Goal: Task Accomplishment & Management: Manage account settings

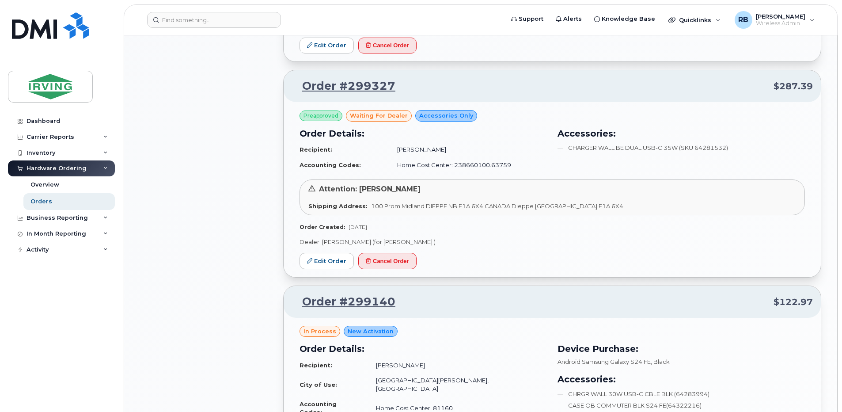
scroll to position [825, 0]
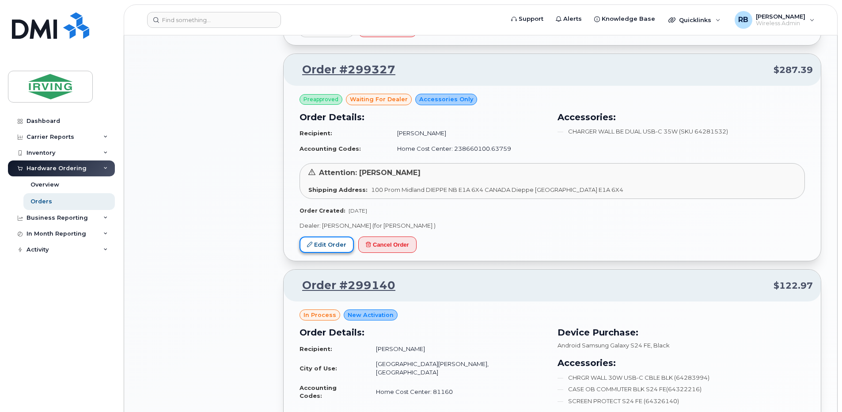
click at [325, 243] on link "Edit Order" at bounding box center [327, 244] width 54 height 16
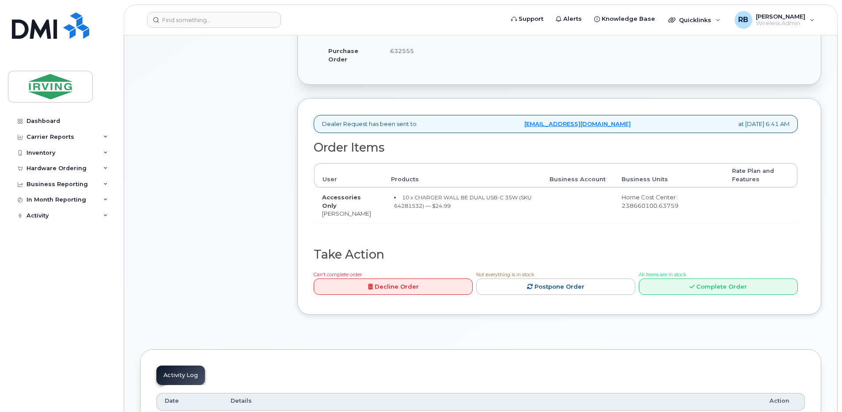
scroll to position [295, 0]
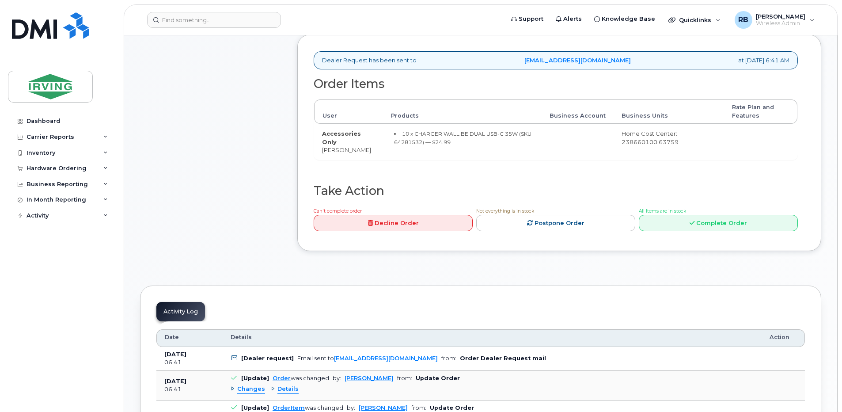
click at [402, 142] on small "10 x CHARGER WALL BE DUAL USB-C 35W (SKU 64281532) — $24.99" at bounding box center [462, 137] width 137 height 15
copy small "64281532"
click at [194, 216] on div "Comments Leave Comment" at bounding box center [210, 48] width 141 height 432
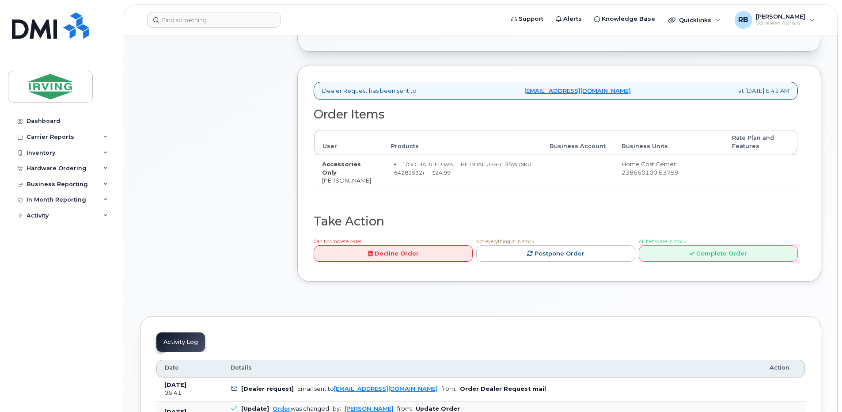
scroll to position [265, 0]
click at [676, 247] on link "Complete Order" at bounding box center [718, 253] width 159 height 16
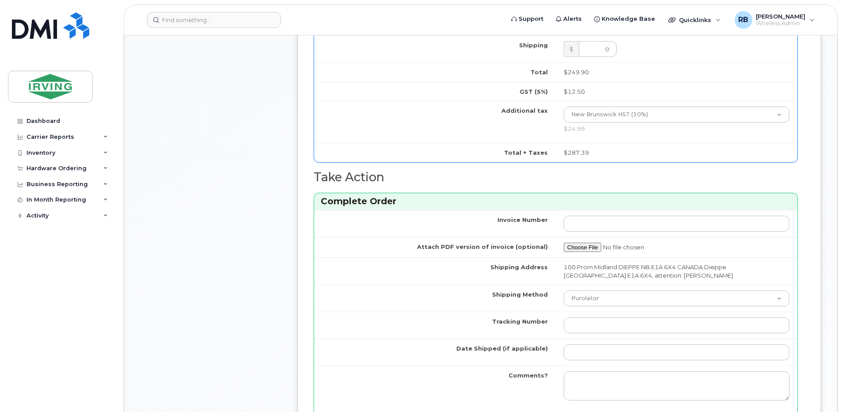
scroll to position [500, 0]
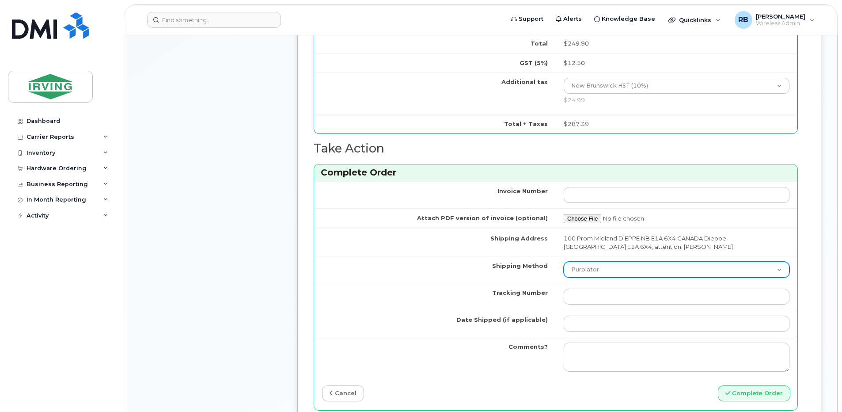
click at [570, 271] on select "Purolator UPS FedEx Canada Post Courier Other Drop Off Pick Up" at bounding box center [677, 270] width 226 height 16
select select "Courier"
click at [564, 262] on select "Purolator UPS FedEx Canada Post Courier Other Drop Off Pick Up" at bounding box center [677, 270] width 226 height 16
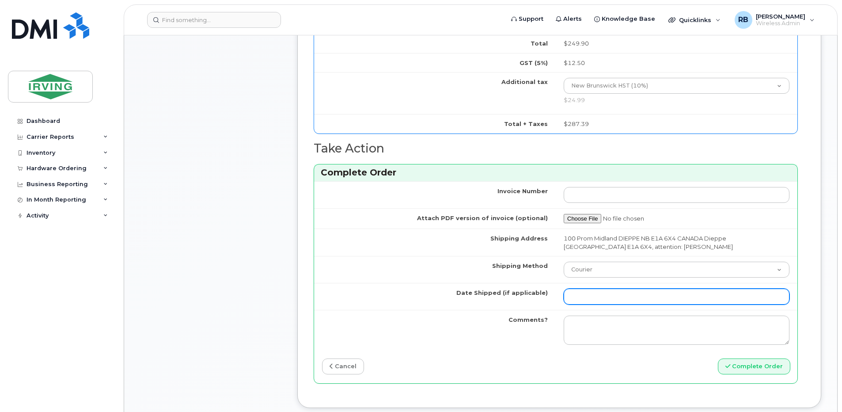
click at [588, 297] on input "Date Shipped (if applicable)" at bounding box center [677, 296] width 226 height 16
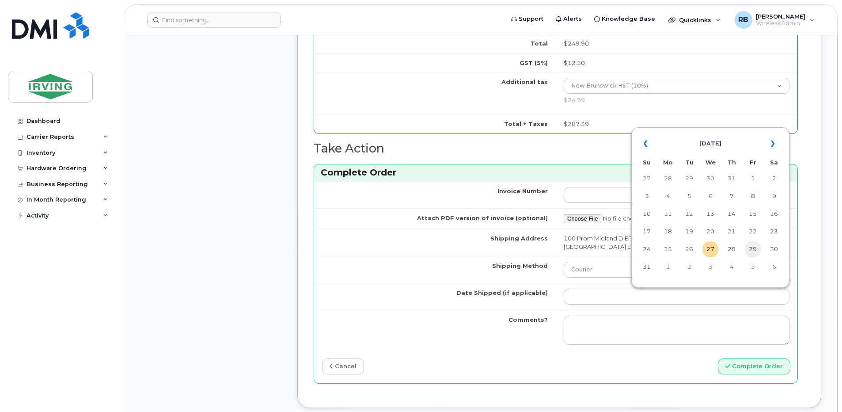
click at [753, 246] on td "29" at bounding box center [753, 249] width 16 height 16
type input "[DATE]"
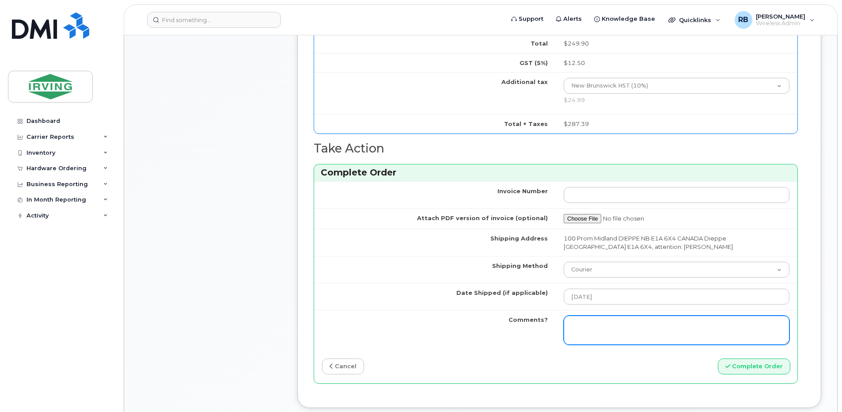
click at [608, 323] on textarea "Comments?" at bounding box center [677, 329] width 226 height 29
type textarea "Please be advised the order has been completed. SO#26200673 Allow 1-3 business …"
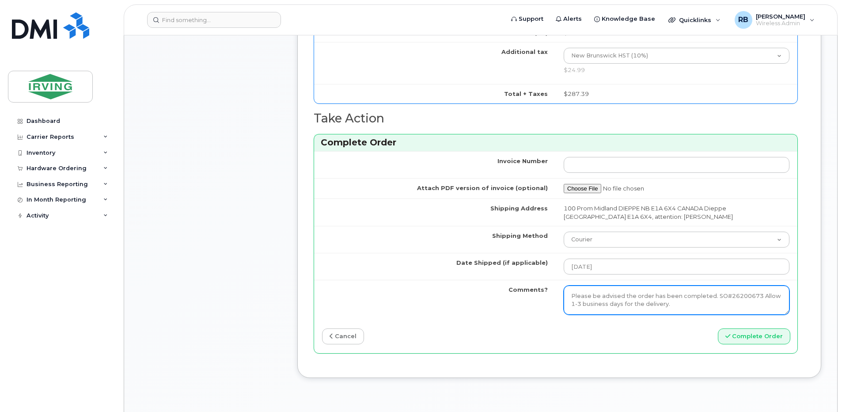
scroll to position [589, 0]
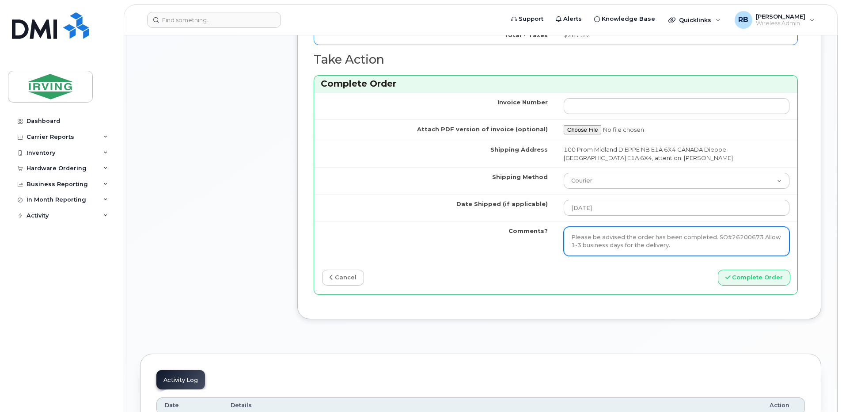
drag, startPoint x: 569, startPoint y: 236, endPoint x: 700, endPoint y: 248, distance: 130.9
click at [700, 248] on textarea "Please be advised the order has been completed. SO#26200673 Allow 1-3 business …" at bounding box center [677, 241] width 226 height 29
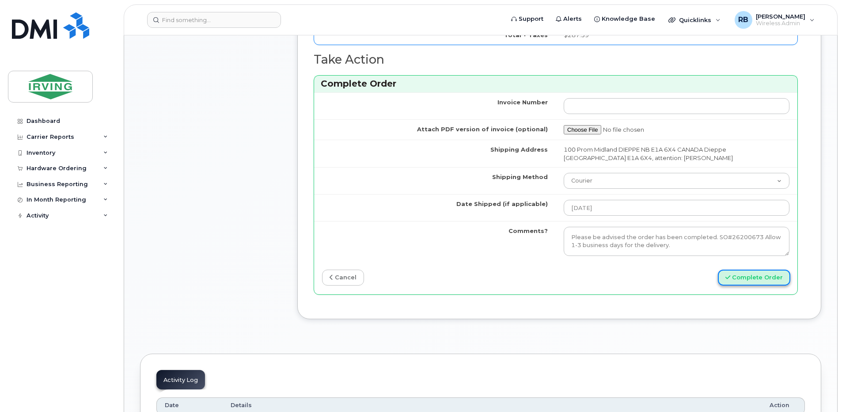
click at [736, 274] on button "Complete Order" at bounding box center [754, 277] width 72 height 16
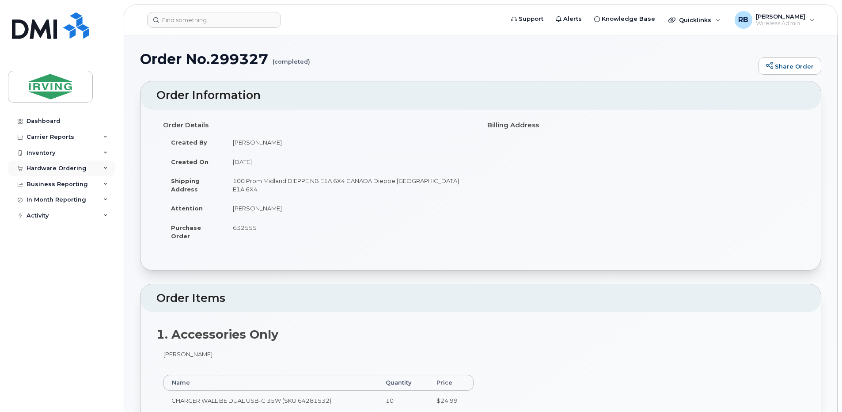
click at [50, 167] on div "Hardware Ordering" at bounding box center [57, 168] width 60 height 7
click at [41, 201] on div "Orders" at bounding box center [41, 201] width 22 height 8
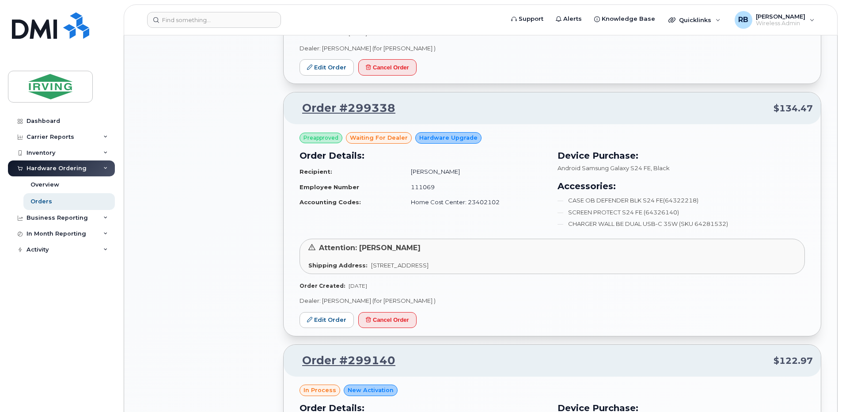
scroll to position [766, 0]
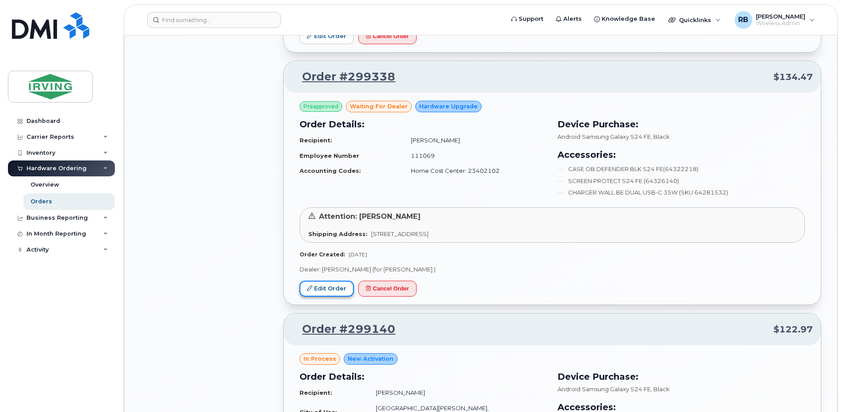
click at [325, 291] on link "Edit Order" at bounding box center [327, 289] width 54 height 16
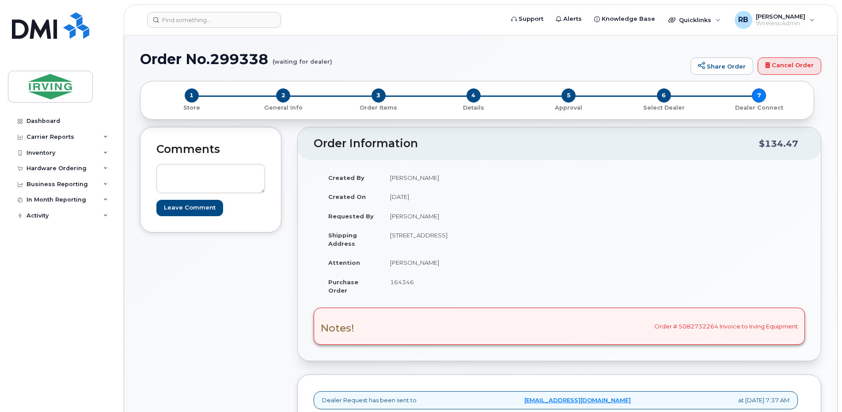
scroll to position [235, 0]
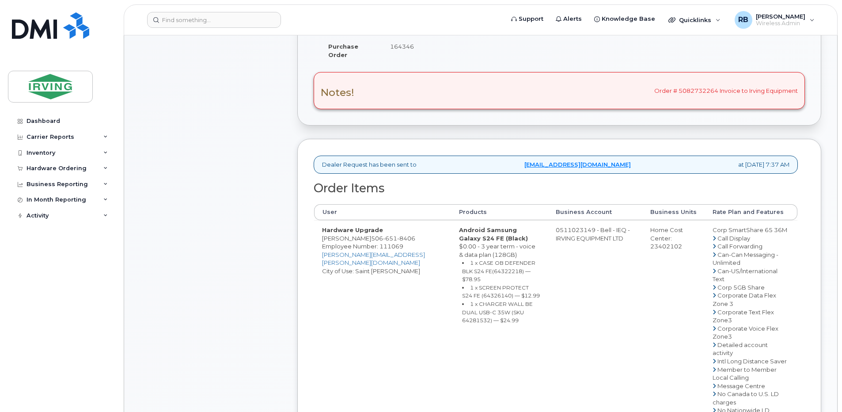
drag, startPoint x: 562, startPoint y: 236, endPoint x: 596, endPoint y: 236, distance: 34.5
copy td "511023149"
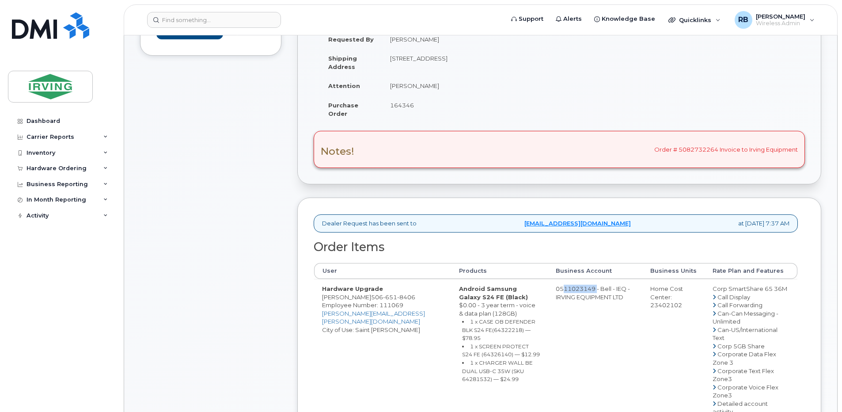
scroll to position [118, 0]
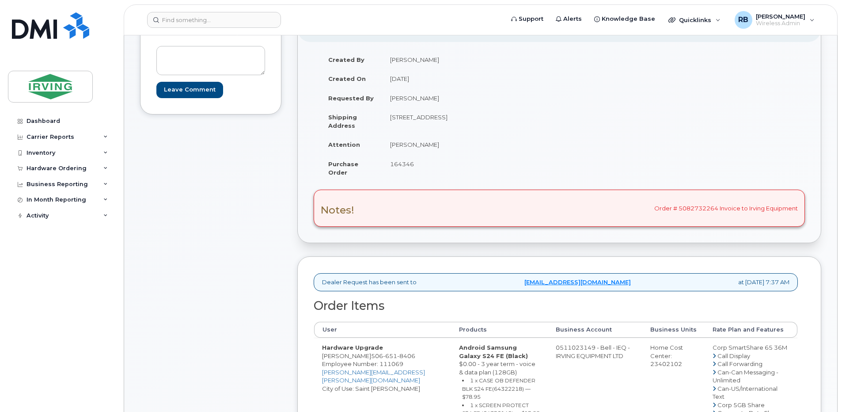
click at [405, 145] on td "Gabriel Martin" at bounding box center [467, 144] width 171 height 19
copy tbody "Gabriel Martin"
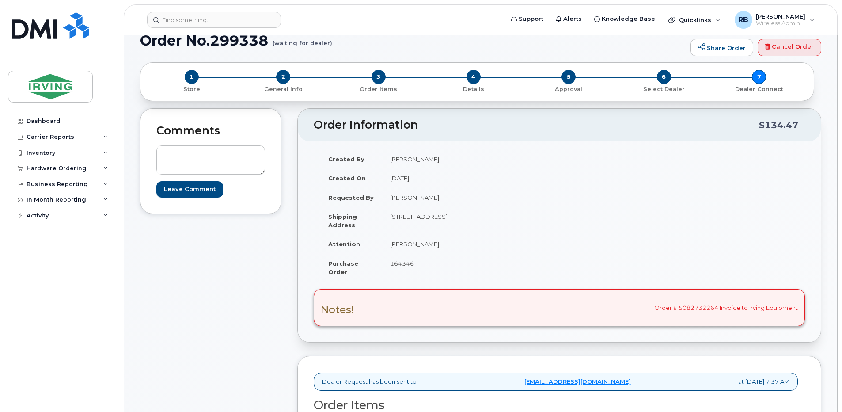
scroll to position [0, 0]
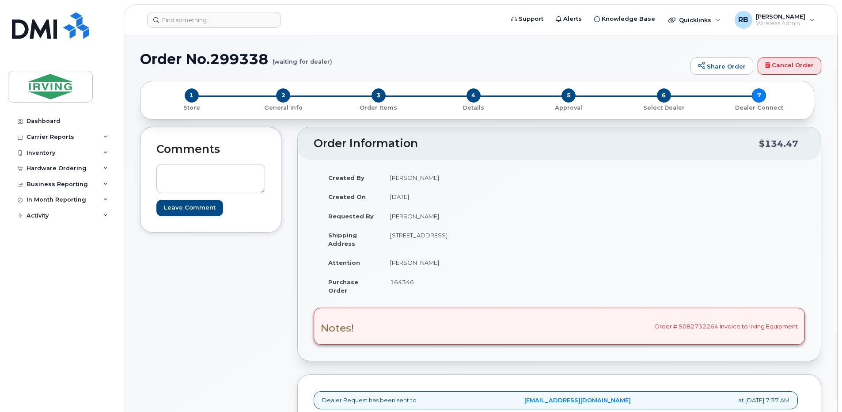
click at [401, 260] on td "Gabriel Martin" at bounding box center [467, 262] width 171 height 19
copy tbody "Gabriel Martin"
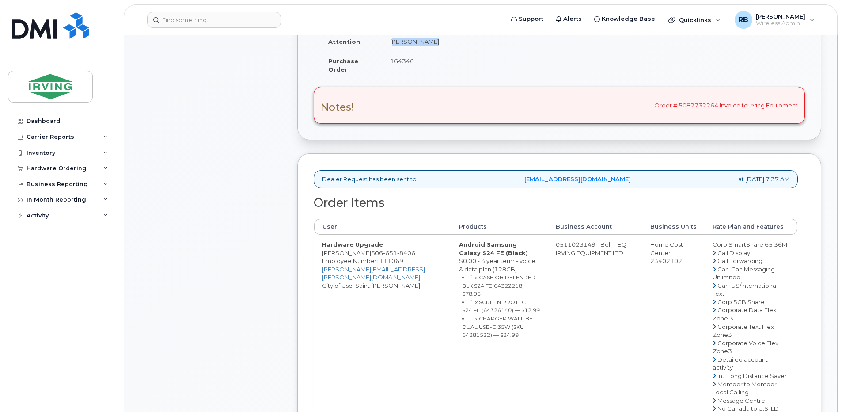
scroll to position [235, 0]
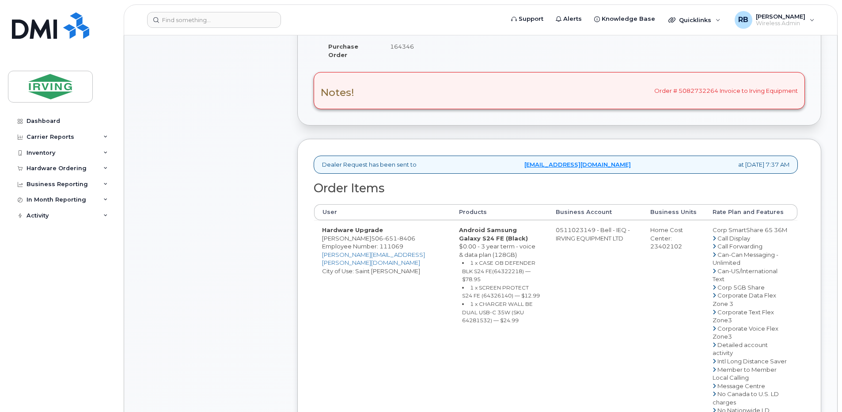
click at [478, 278] on small "1 x CASE OB DEFENDER BLK S24 FE(64322218) — $78.95" at bounding box center [498, 270] width 73 height 23
copy small "64322218"
click at [479, 293] on small "1 x SCREEN PROTECT S24 FE (64326140) — $12.99" at bounding box center [501, 291] width 78 height 15
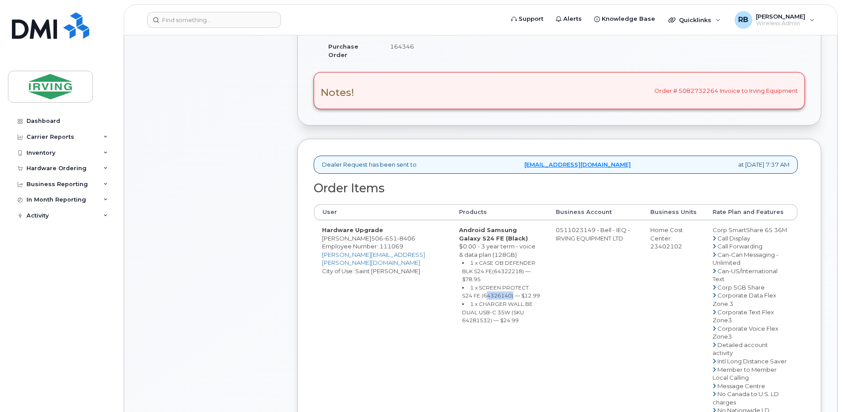
copy small "64326140"
click at [504, 312] on small "1 x CHARGER WALL BE DUAL USB-C 35W (SKU 64281532) — $24.99" at bounding box center [497, 311] width 71 height 23
copy small "64281532"
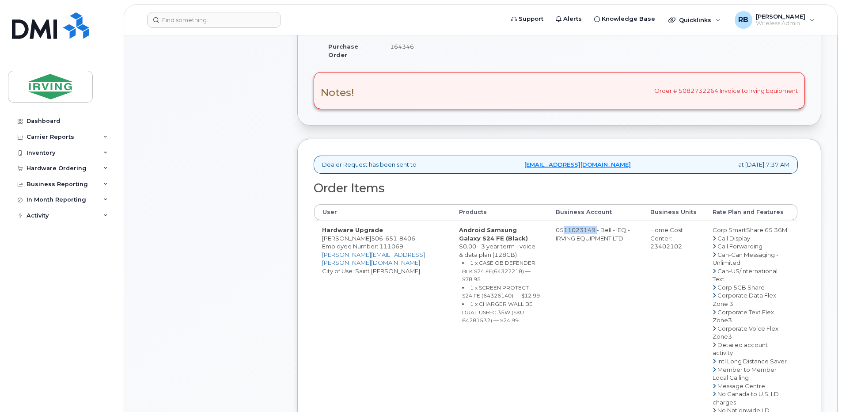
drag, startPoint x: 561, startPoint y: 239, endPoint x: 596, endPoint y: 238, distance: 34.9
copy td "511023149"
click at [397, 242] on span "8406" at bounding box center [406, 238] width 18 height 7
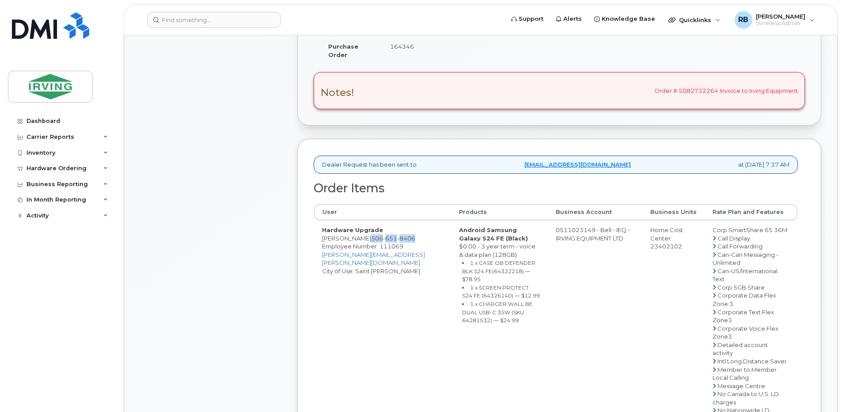
copy span "506 651 8406"
click at [284, 201] on div "Comments Leave Comment Order Information $134.47 Created By Tricia Downard Crea…" at bounding box center [480, 310] width 681 height 838
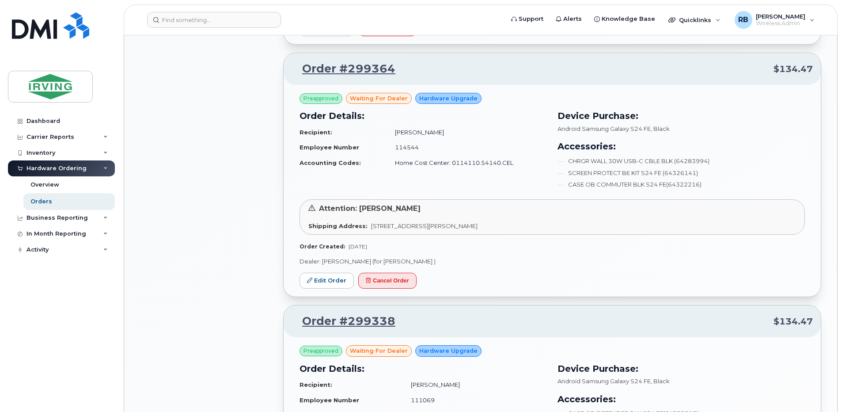
scroll to position [766, 0]
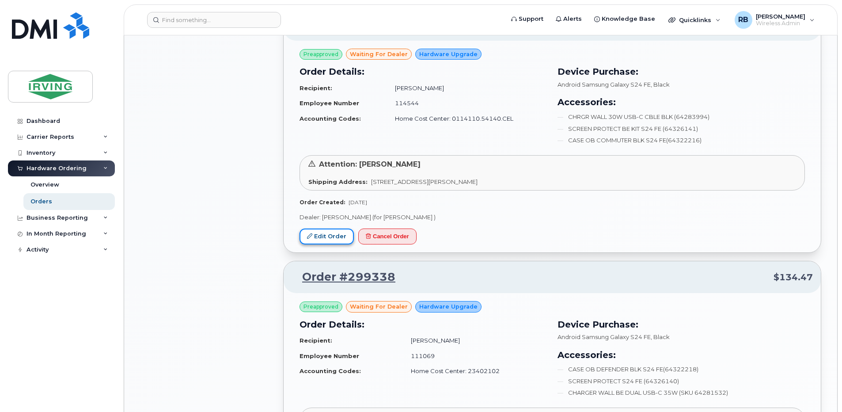
click at [333, 231] on link "Edit Order" at bounding box center [327, 236] width 54 height 16
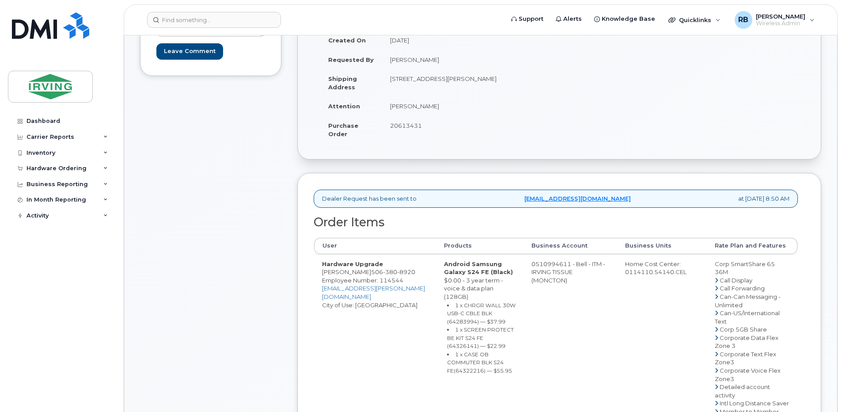
scroll to position [295, 0]
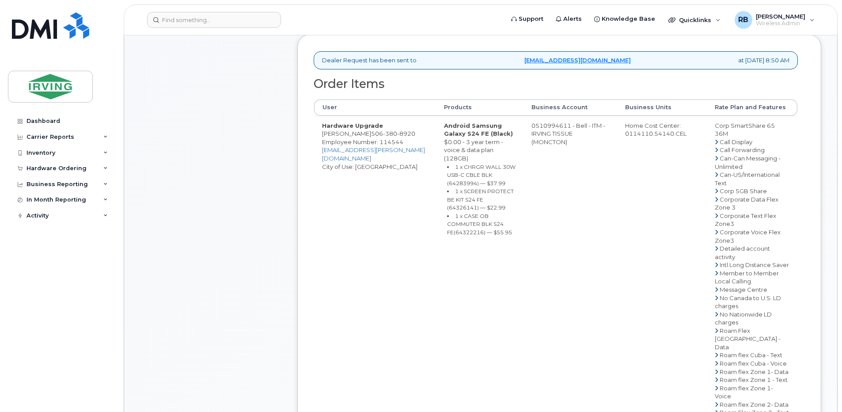
click at [539, 131] on td "0510994611 - Bell - ITM - IRVING TISSUE (MONCTON)" at bounding box center [570, 330] width 94 height 429
drag, startPoint x: 531, startPoint y: 132, endPoint x: 568, endPoint y: 133, distance: 36.2
click at [568, 133] on td "0510994611 - Bell - ITM - IRVING TISSUE (MONCTON)" at bounding box center [570, 330] width 94 height 429
copy td "510994611"
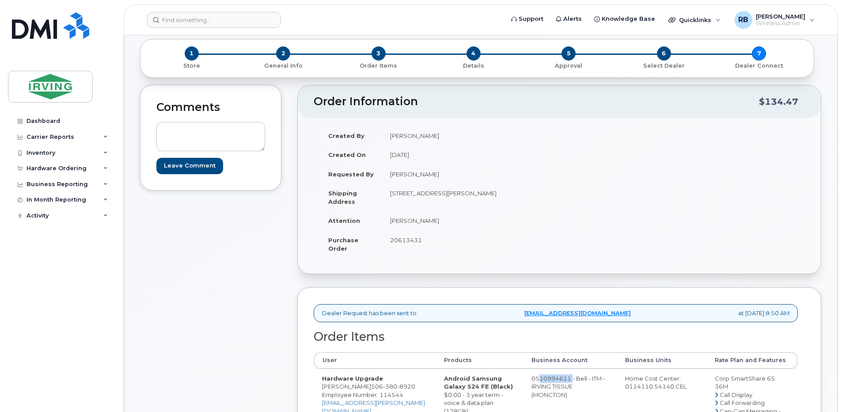
scroll to position [59, 0]
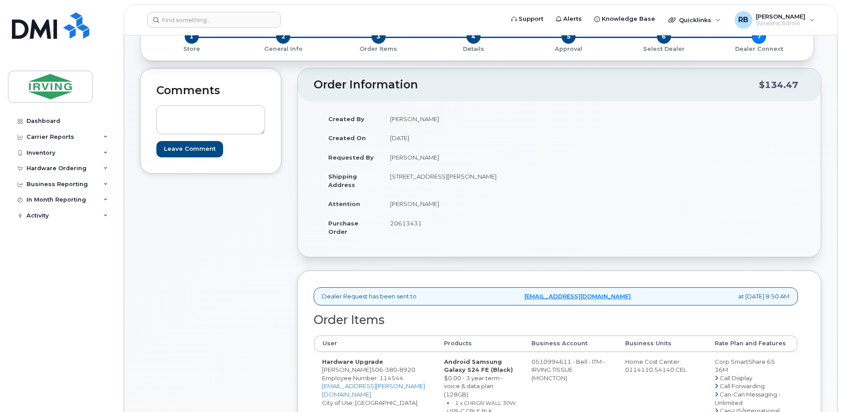
click at [408, 220] on span "20613431" at bounding box center [406, 223] width 32 height 7
copy span "20613431"
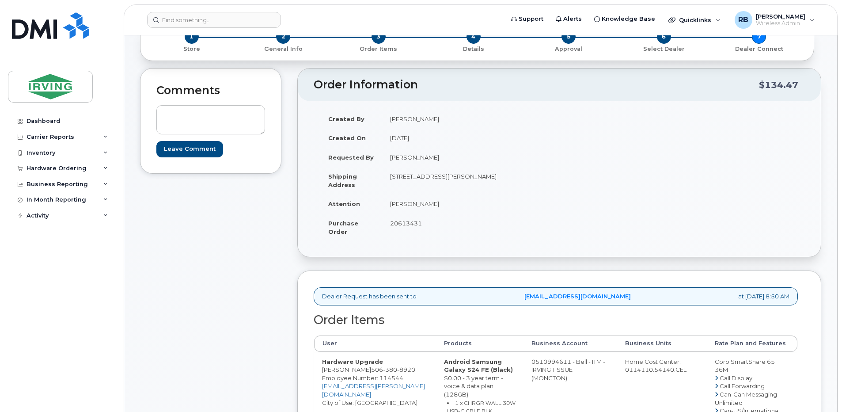
click at [399, 222] on span "20613431" at bounding box center [406, 223] width 32 height 7
copy span "20613431"
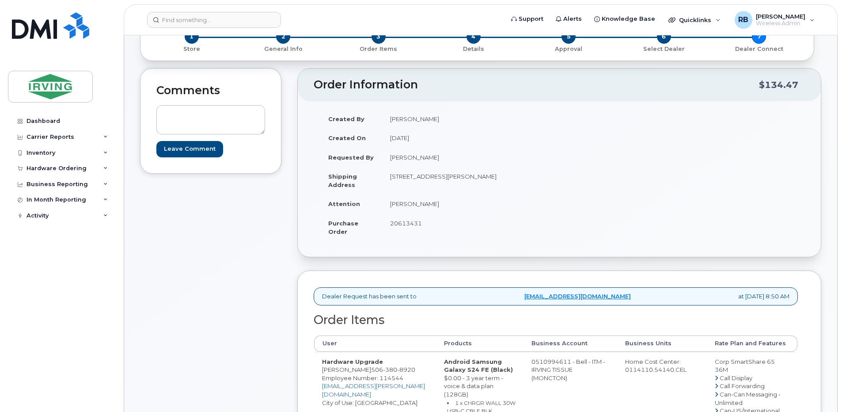
scroll to position [177, 0]
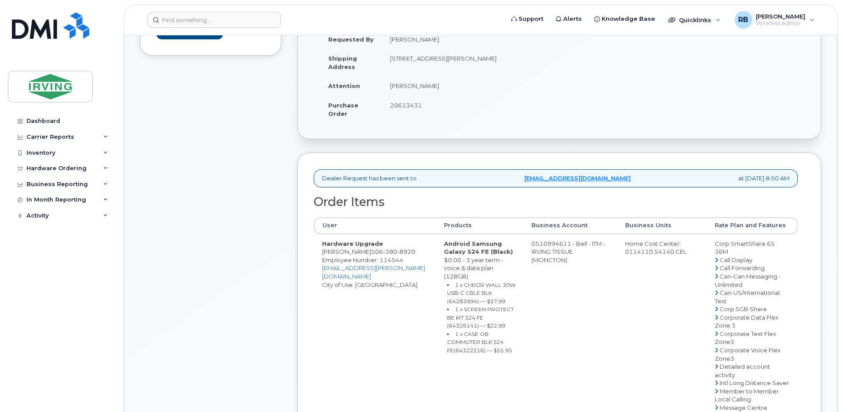
drag, startPoint x: 368, startPoint y: 259, endPoint x: 323, endPoint y: 261, distance: 44.2
copy td "[PERSON_NAME]"
click at [222, 143] on div "Comments Leave Comment" at bounding box center [210, 359] width 141 height 818
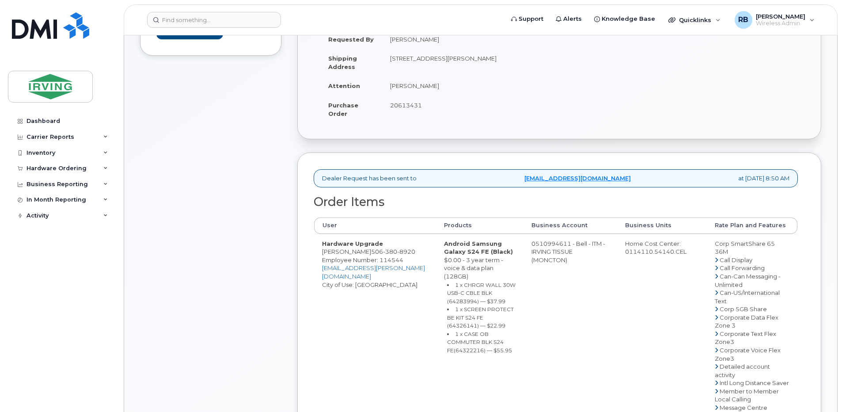
drag, startPoint x: 365, startPoint y: 257, endPoint x: 346, endPoint y: 260, distance: 19.6
drag, startPoint x: 346, startPoint y: 260, endPoint x: 360, endPoint y: 258, distance: 13.9
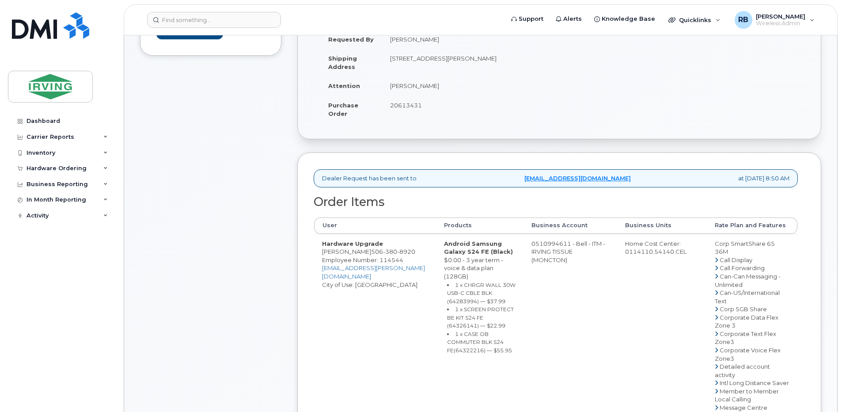
drag, startPoint x: 367, startPoint y: 258, endPoint x: 328, endPoint y: 259, distance: 38.4
copy td "[PERSON_NAME]"
click at [474, 292] on small "1 x CHRGR WALL 30W USB-C CBLE BLK (64283994) — $37.99" at bounding box center [481, 292] width 68 height 23
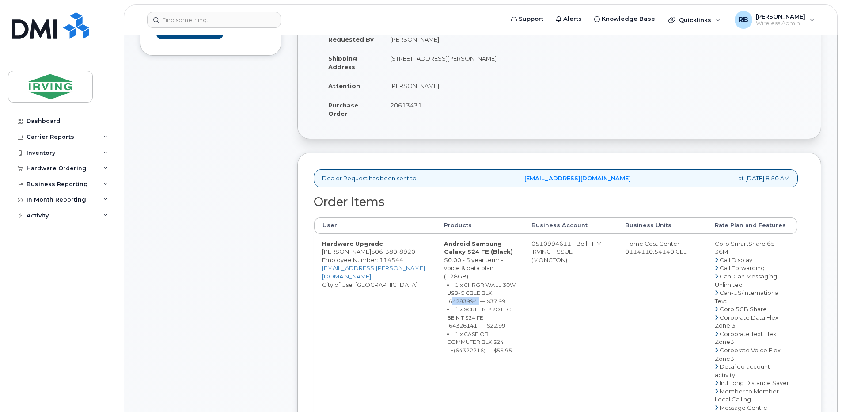
click at [474, 292] on small "1 x CHRGR WALL 30W USB-C CBLE BLK (64283994) — $37.99" at bounding box center [481, 292] width 68 height 23
copy small "64283994"
click at [466, 319] on small "1 x SCREEN PROTECT BE KIT S24 FE (64326141) — $22.99" at bounding box center [480, 317] width 67 height 23
copy small "64326141"
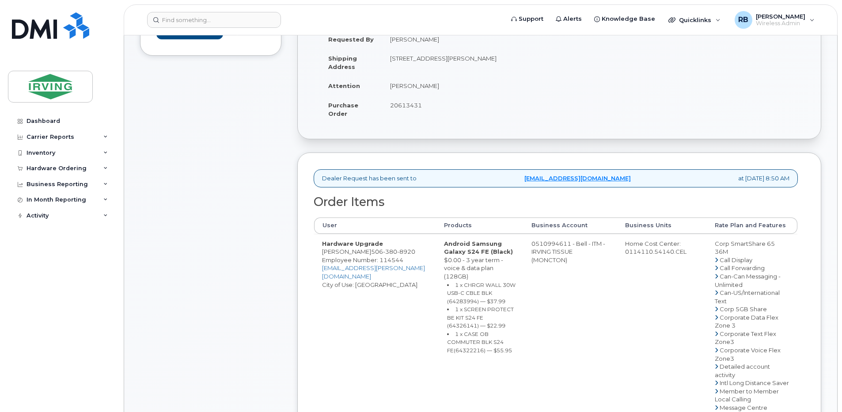
click at [474, 341] on small "1 x CASE OB COMMUTER BLK S24 FE(64322216) — $55.95" at bounding box center [479, 341] width 65 height 23
copy small "64322216"
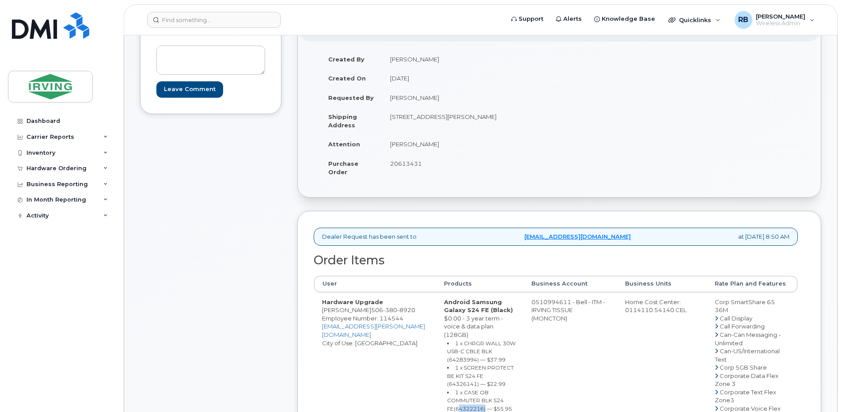
scroll to position [59, 0]
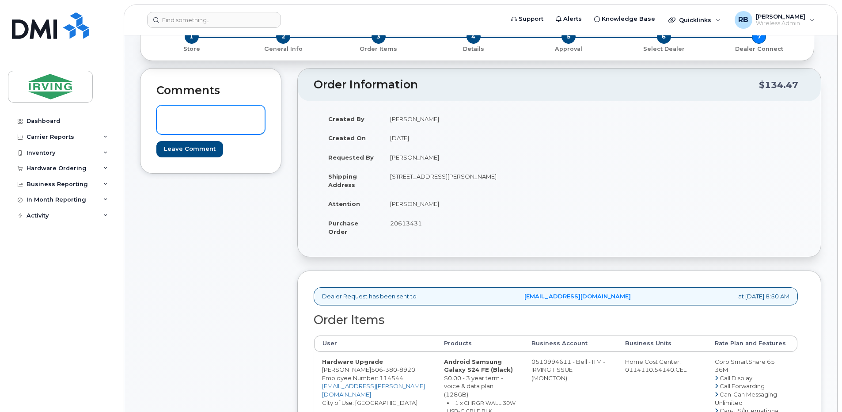
click at [196, 117] on textarea at bounding box center [210, 119] width 109 height 29
type textarea "s"
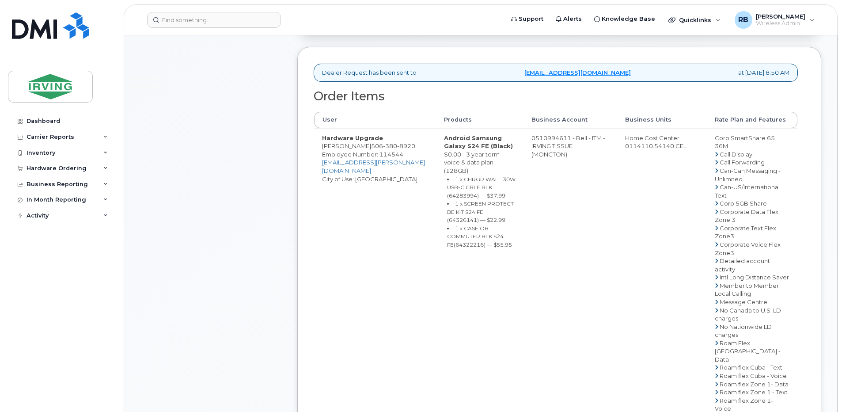
scroll to position [295, 0]
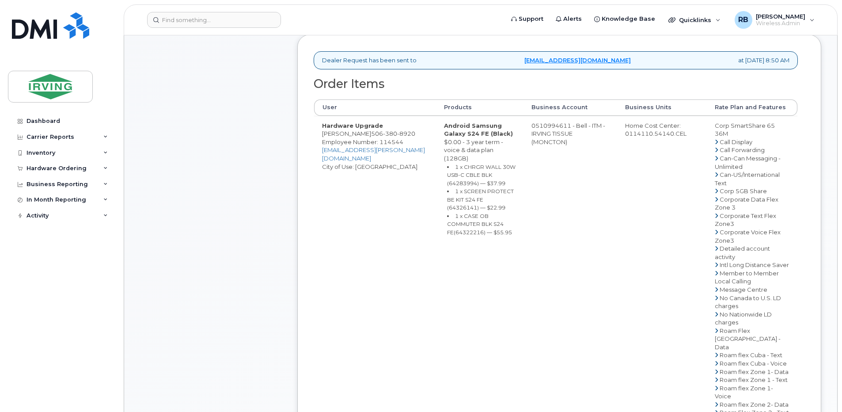
click at [477, 199] on small "1 x SCREEN PROTECT BE KIT S24 FE (64326141) — $22.99" at bounding box center [480, 199] width 67 height 23
copy small "64326141"
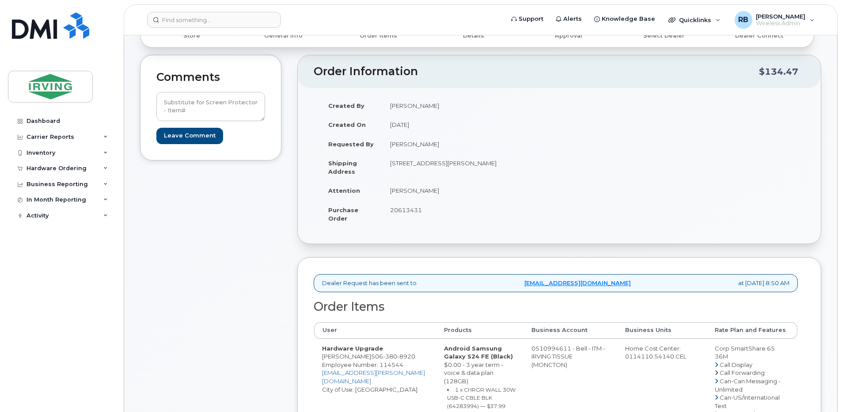
scroll to position [59, 0]
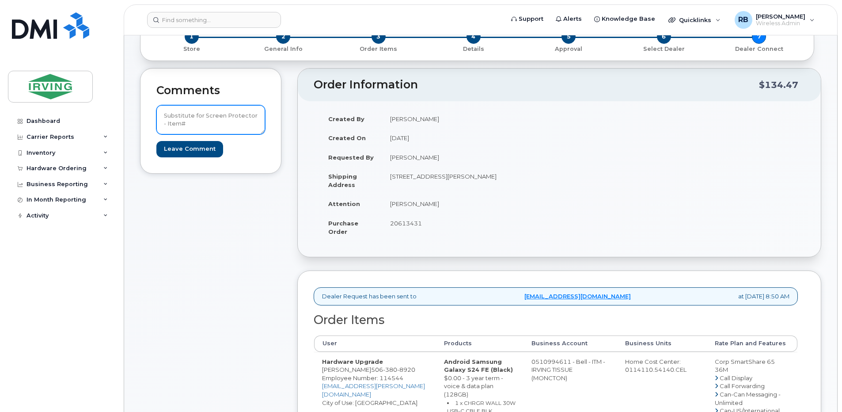
click at [232, 125] on textarea "Substitute for Screen Protector - Item#" at bounding box center [210, 119] width 109 height 29
paste textarea "64326141"
click at [205, 115] on textarea "Substitute for Screen Protector - Item#64326140 $12.99" at bounding box center [210, 119] width 109 height 29
paste textarea "64326141"
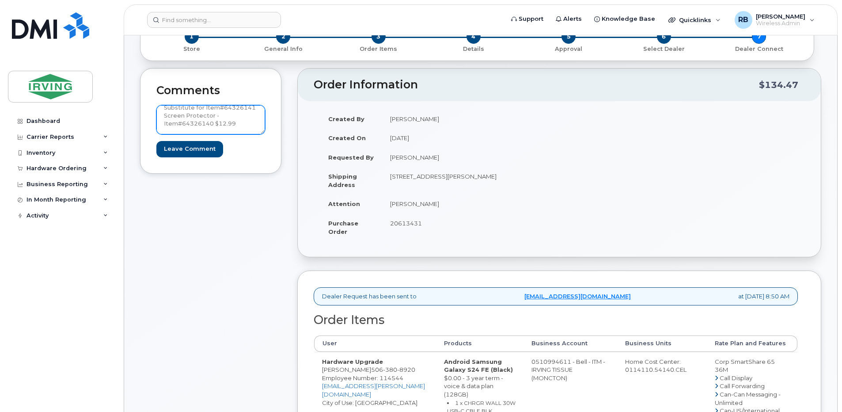
click at [222, 114] on textarea "Substitute for Item#64326141 Screen Protector - Item#64326140 $12.99" at bounding box center [210, 119] width 109 height 29
click at [238, 121] on textarea "Substitute for Item#64326141 Screen Protector - Item#64326140 $12.99" at bounding box center [210, 119] width 109 height 29
type textarea "Substitute for Item#64326141 Screen Protector - Item#64326140 $12.99"
click at [206, 150] on input "Leave Comment" at bounding box center [189, 149] width 67 height 16
type input "Create Event"
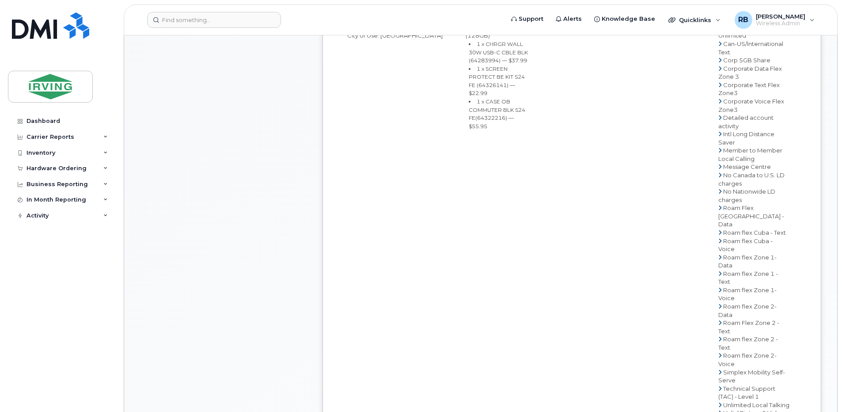
scroll to position [295, 0]
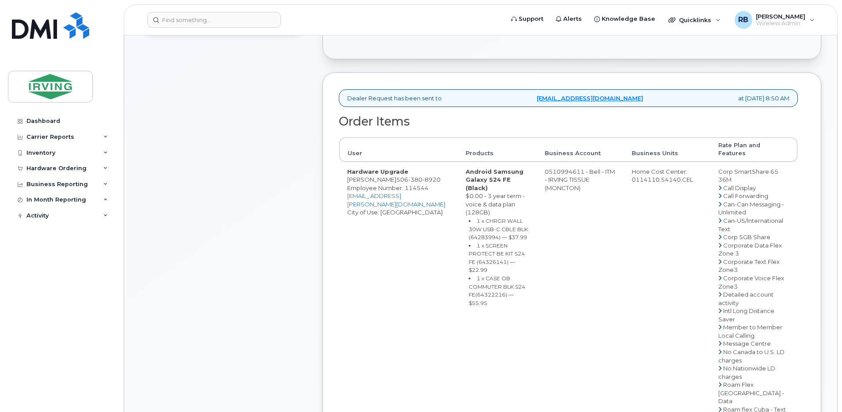
click at [602, 170] on td "0510994611 - Bell - ITM - IRVING TISSUE (MONCTON)" at bounding box center [580, 405] width 87 height 487
drag, startPoint x: 572, startPoint y: 170, endPoint x: 607, endPoint y: 170, distance: 35.3
click at [607, 170] on td "0510994611 - Bell - ITM - IRVING TISSUE (MONCTON)" at bounding box center [580, 405] width 87 height 487
copy td "510994611"
click at [422, 180] on span "380" at bounding box center [415, 179] width 14 height 7
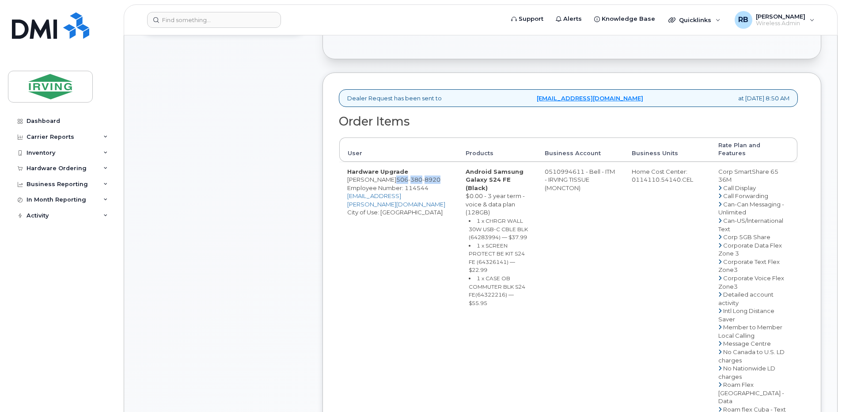
click at [422, 180] on span "380" at bounding box center [415, 179] width 14 height 7
copy span "[PHONE_NUMBER]"
click at [307, 193] on div "Comments [PERSON_NAME][EMAIL_ADDRESS][PERSON_NAME][DOMAIN_NAME] Substitute for …" at bounding box center [223, 311] width 167 height 883
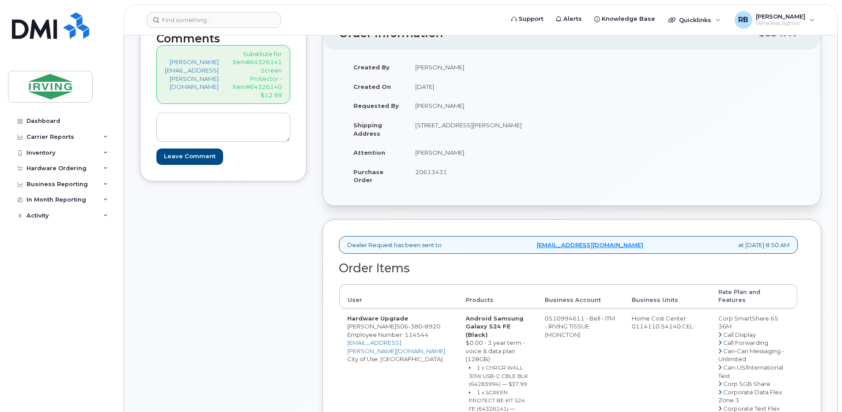
scroll to position [177, 0]
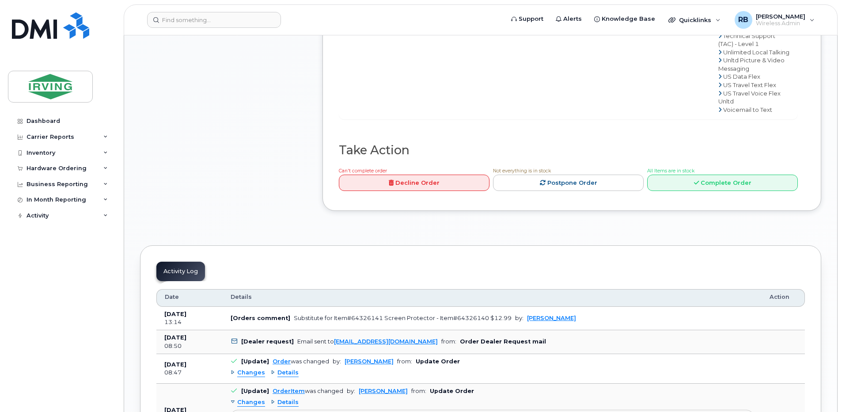
scroll to position [825, 0]
click at [668, 190] on link "Complete Order" at bounding box center [722, 182] width 151 height 16
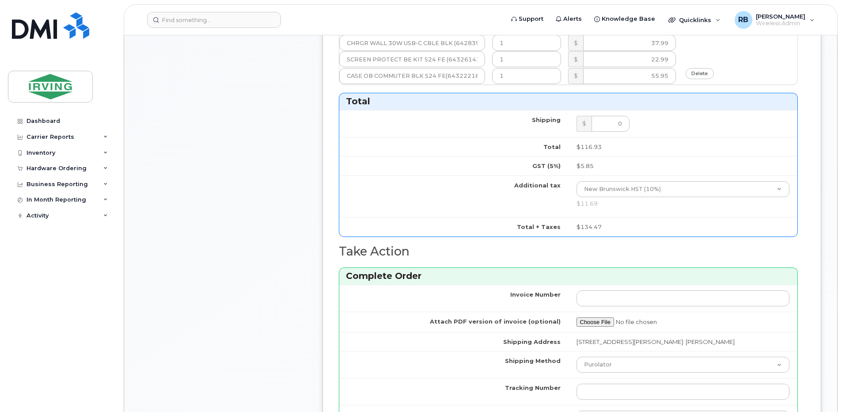
scroll to position [471, 0]
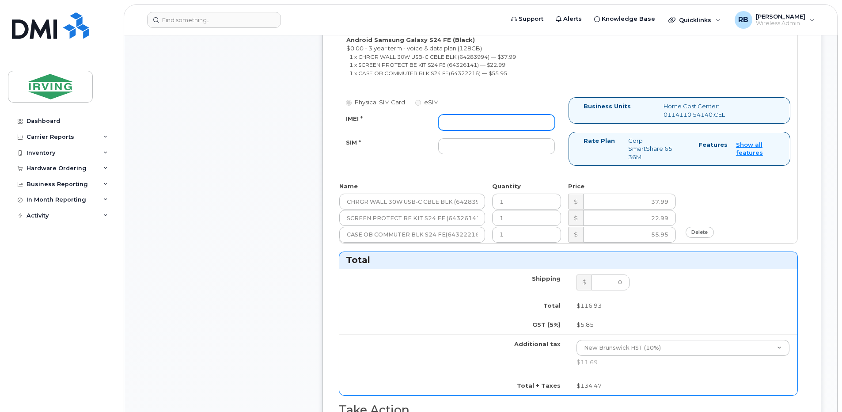
click at [506, 124] on input "IMEI *" at bounding box center [496, 122] width 116 height 16
type input "352693795598644"
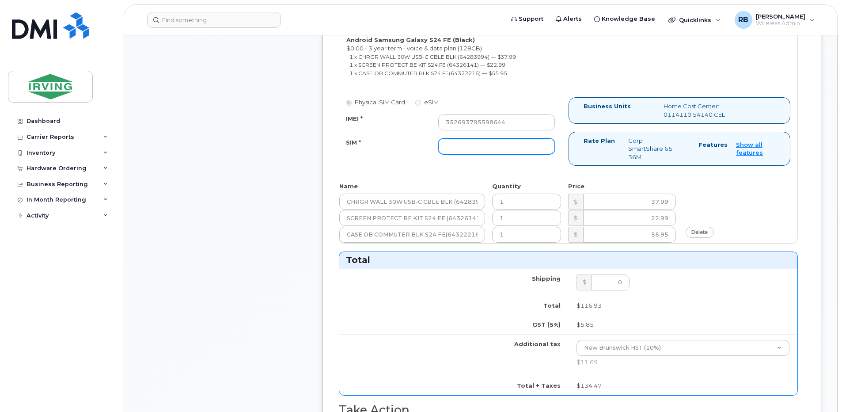
click at [483, 147] on input "SIM *" at bounding box center [496, 146] width 116 height 16
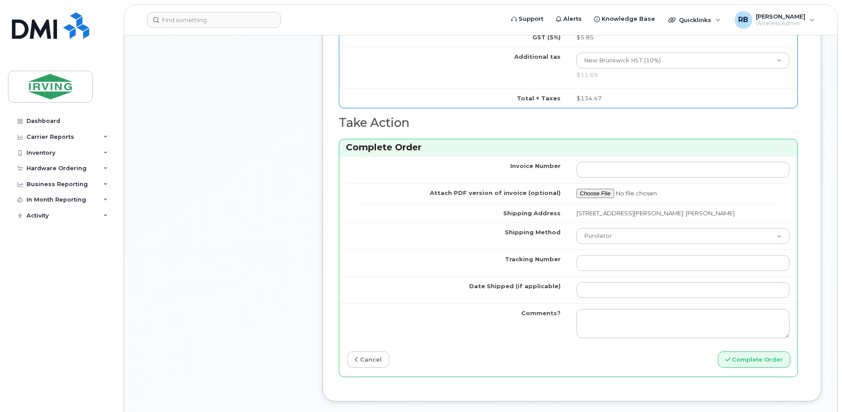
scroll to position [766, 0]
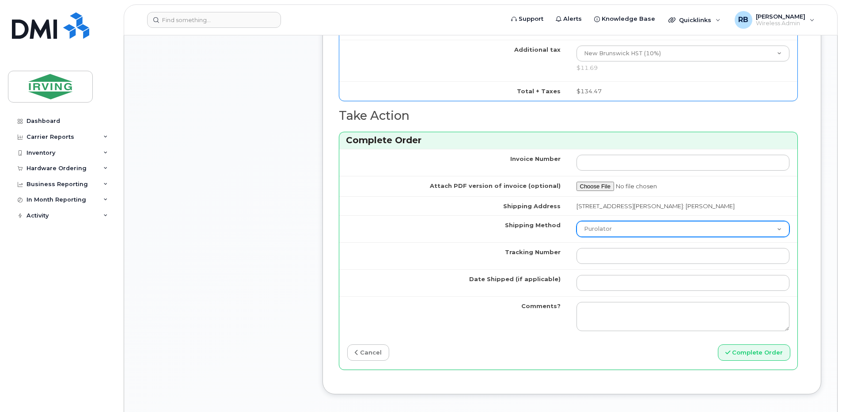
type input "89302610207712406237"
click at [621, 224] on select "Purolator UPS FedEx Canada Post Courier Other Drop Off Pick Up" at bounding box center [682, 229] width 213 height 16
select select "Courier"
click at [597, 221] on select "Purolator UPS FedEx Canada Post Courier Other Drop Off Pick Up" at bounding box center [682, 229] width 213 height 16
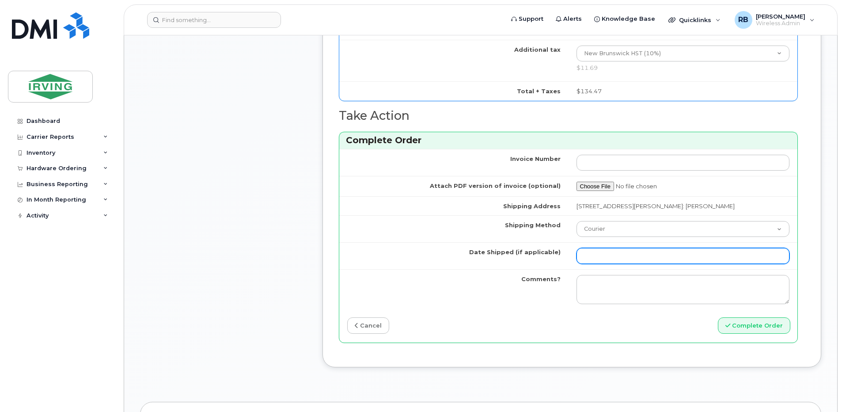
click at [622, 260] on input "Date Shipped (if applicable)" at bounding box center [682, 256] width 213 height 16
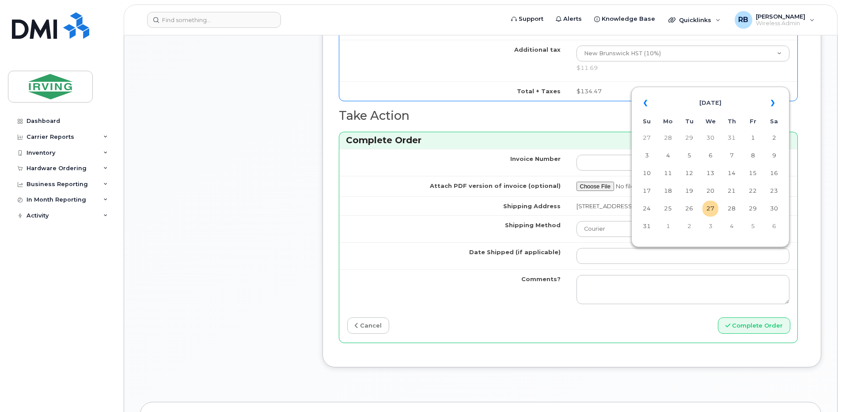
click at [751, 211] on td "29" at bounding box center [753, 209] width 16 height 16
type input "[DATE]"
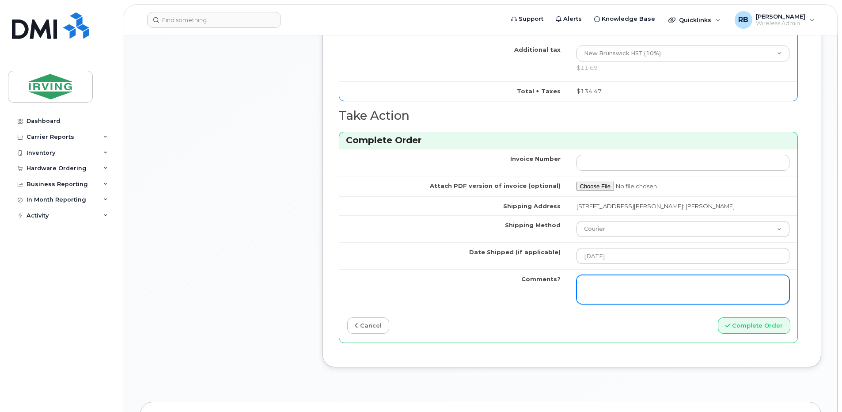
click at [693, 281] on textarea "Comments?" at bounding box center [682, 289] width 213 height 29
type textarea "Please be advised the ordre has been completed. SO#26200718 Allow 1-3 business …"
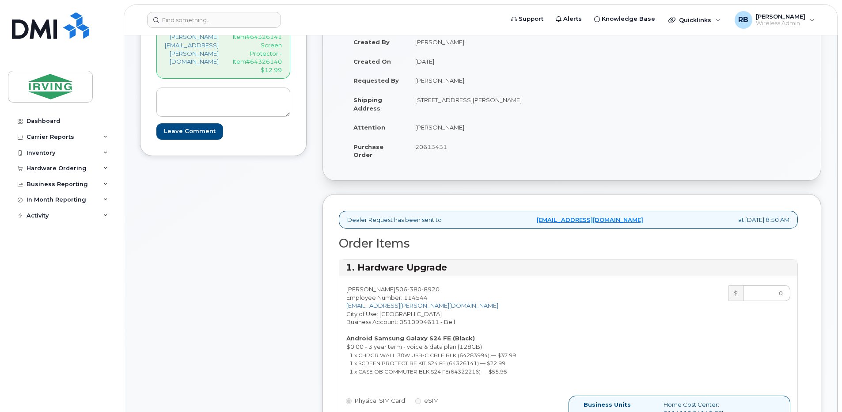
scroll to position [118, 0]
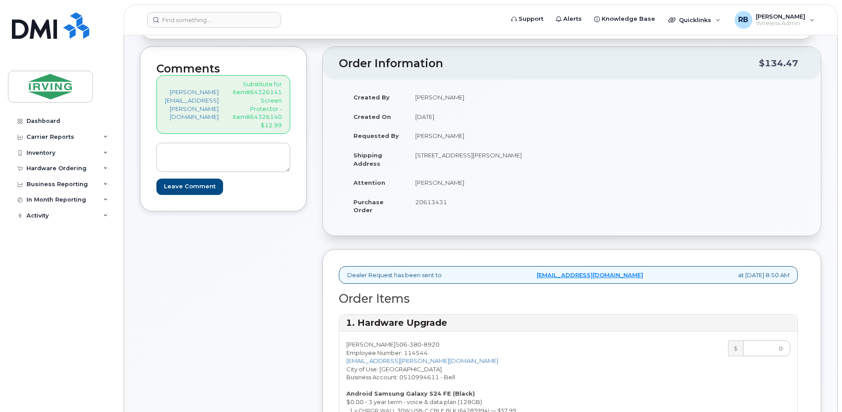
click at [447, 204] on span "20613431" at bounding box center [431, 201] width 32 height 7
copy span "20613431"
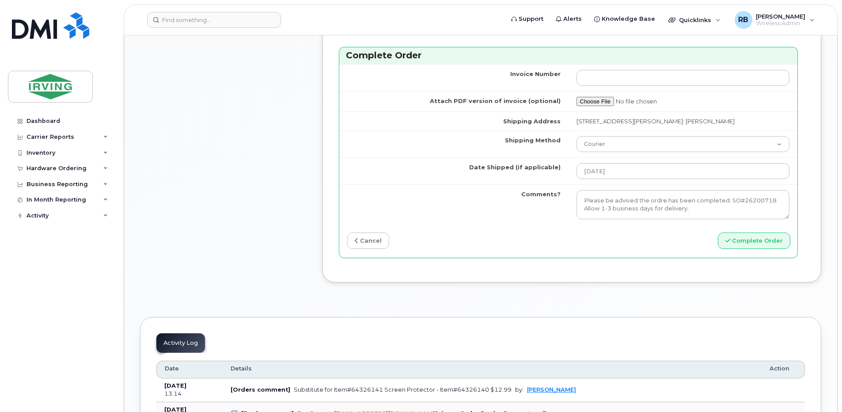
scroll to position [884, 0]
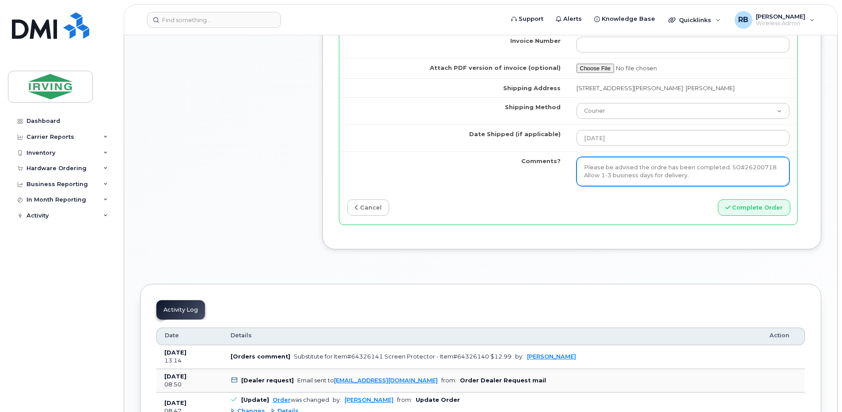
click at [632, 177] on textarea "Please be advised the ordre has been completed. SO#26200718 Allow 1-3 business …" at bounding box center [682, 171] width 213 height 29
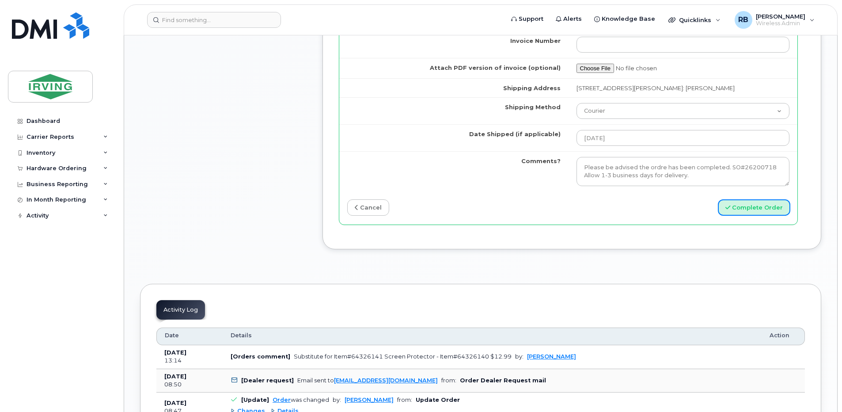
drag, startPoint x: 777, startPoint y: 207, endPoint x: 752, endPoint y: 216, distance: 27.2
click at [777, 207] on button "Complete Order" at bounding box center [754, 207] width 72 height 16
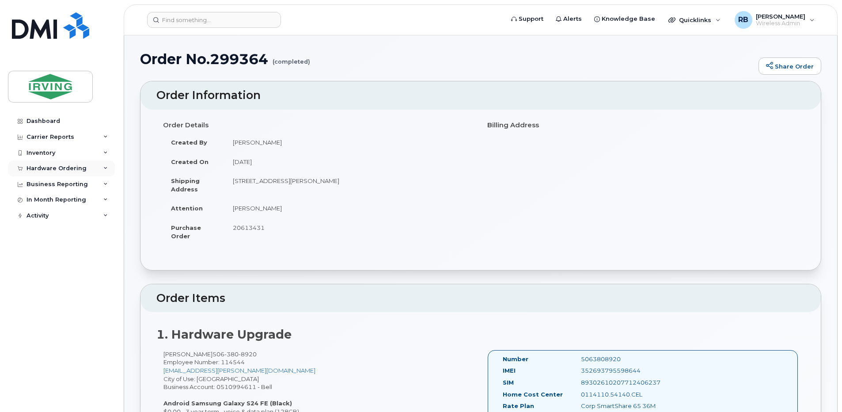
click at [64, 167] on div "Hardware Ordering" at bounding box center [57, 168] width 60 height 7
click at [38, 200] on div "Orders" at bounding box center [41, 201] width 22 height 8
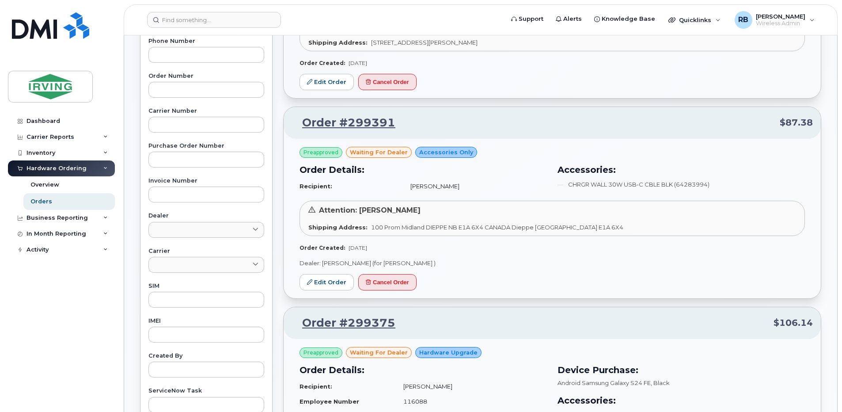
scroll to position [235, 0]
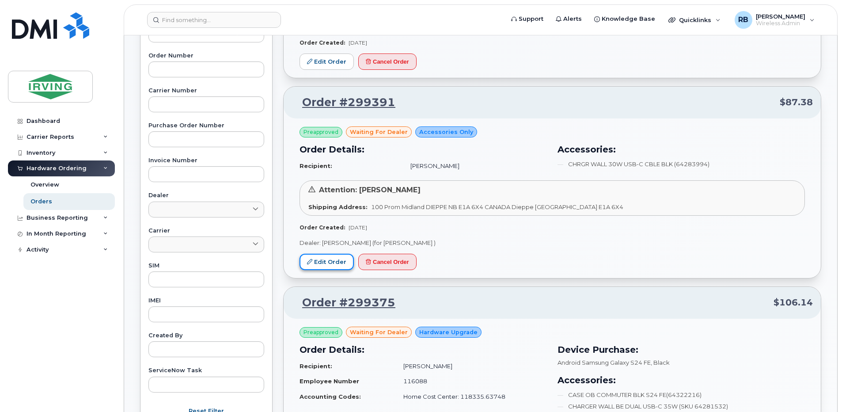
click at [337, 264] on link "Edit Order" at bounding box center [327, 262] width 54 height 16
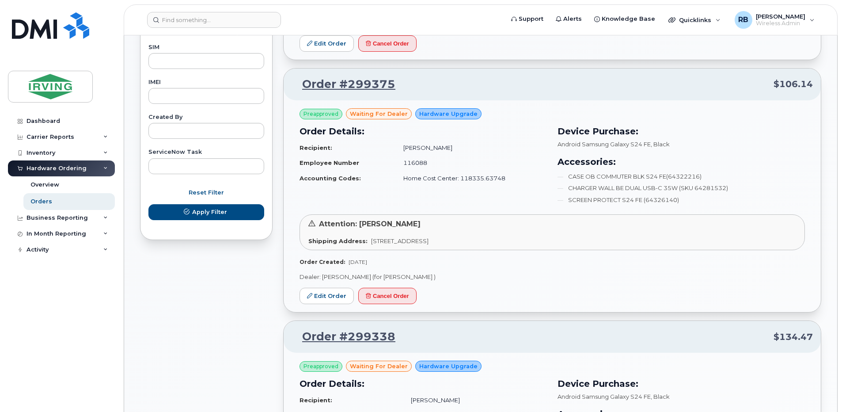
scroll to position [471, 0]
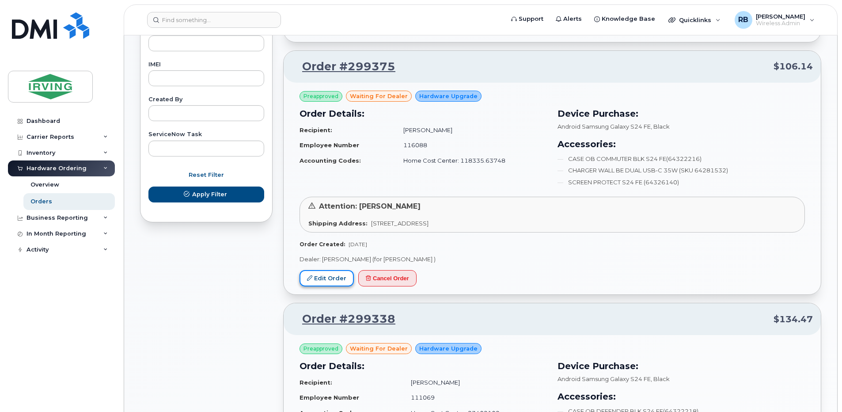
click at [337, 280] on link "Edit Order" at bounding box center [327, 278] width 54 height 16
click at [340, 276] on link "Edit Order" at bounding box center [327, 278] width 54 height 16
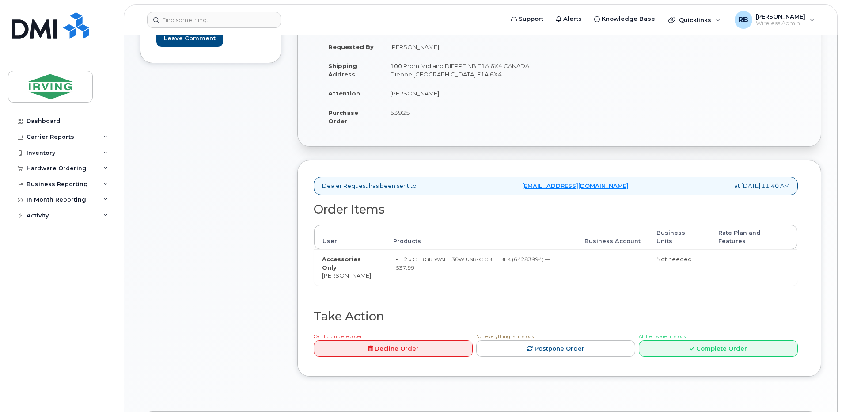
scroll to position [177, 0]
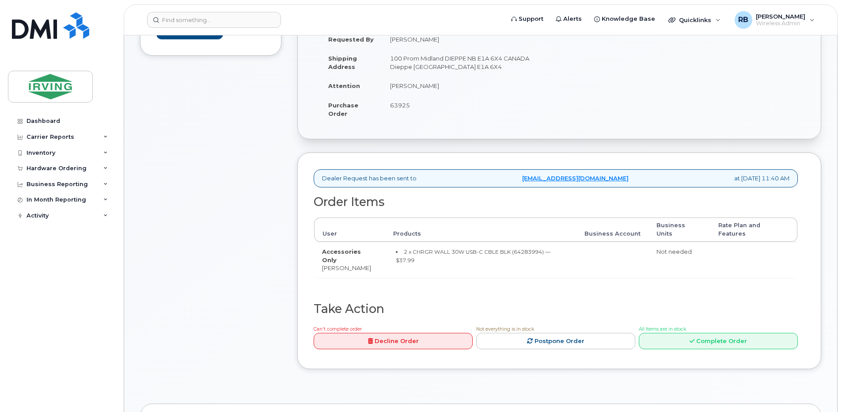
click at [398, 104] on span "63925" at bounding box center [400, 105] width 20 height 7
copy span "63925"
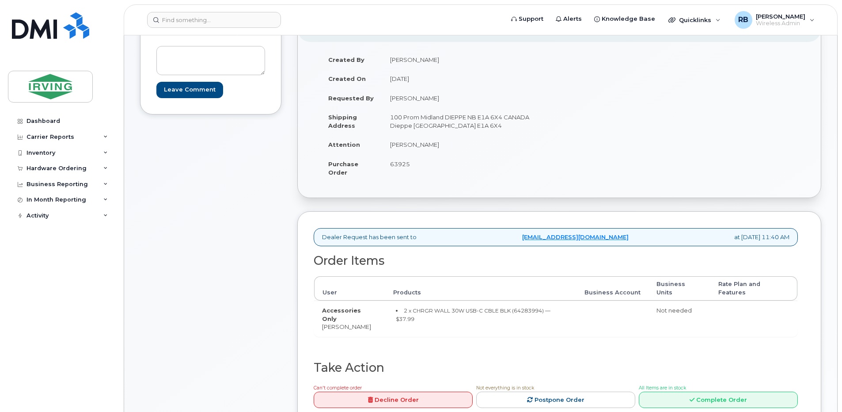
click at [477, 167] on td "63925" at bounding box center [467, 167] width 171 height 27
click at [222, 197] on div "Comments Leave Comment" at bounding box center [210, 225] width 141 height 432
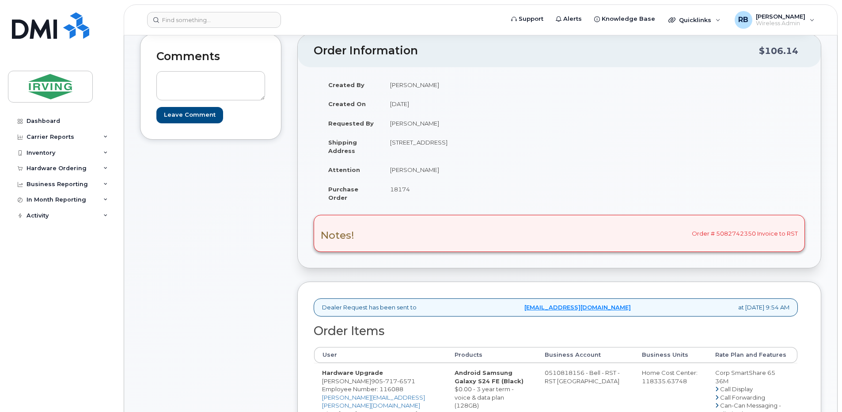
scroll to position [59, 0]
